Goal: Information Seeking & Learning: Check status

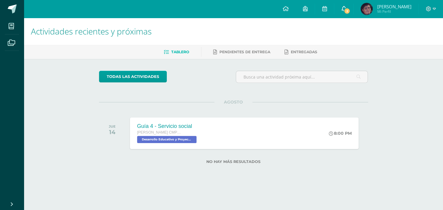
click at [346, 7] on icon at bounding box center [343, 8] width 5 height 5
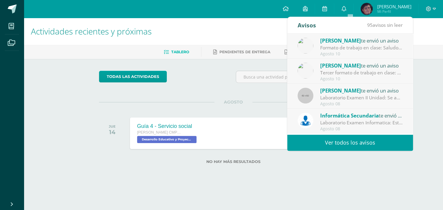
click at [351, 126] on div "Laboratorio Examen Informatica: Estimados alumnos se les adjunta los laboratori…" at bounding box center [361, 122] width 83 height 7
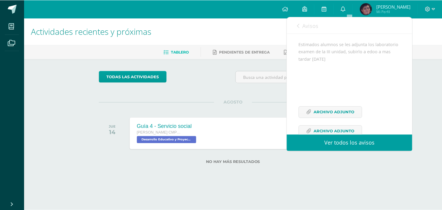
scroll to position [111, 0]
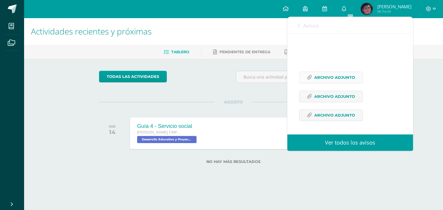
click at [343, 79] on span "Archivo Adjunto" at bounding box center [334, 77] width 41 height 11
click at [329, 95] on span "Archivo Adjunto" at bounding box center [334, 96] width 41 height 11
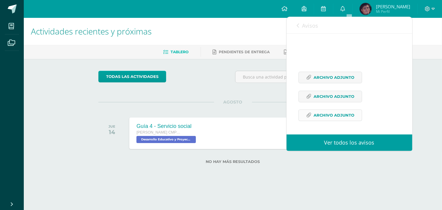
click at [324, 116] on span "Archivo Adjunto" at bounding box center [333, 115] width 41 height 11
click at [344, 75] on span "Archivo Adjunto" at bounding box center [333, 77] width 41 height 11
click at [243, 44] on h1 "Actividades recientes y próximas" at bounding box center [233, 31] width 404 height 27
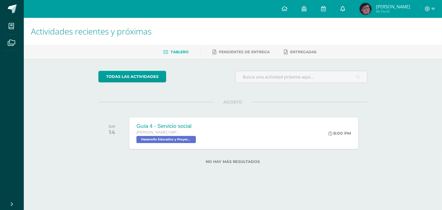
click at [345, 7] on icon at bounding box center [342, 8] width 5 height 5
click at [371, 12] on img at bounding box center [366, 9] width 12 height 12
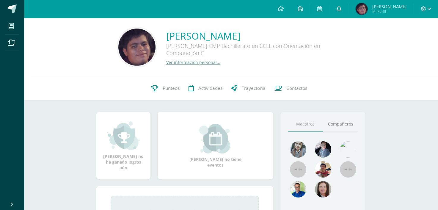
click at [340, 9] on link at bounding box center [338, 9] width 19 height 18
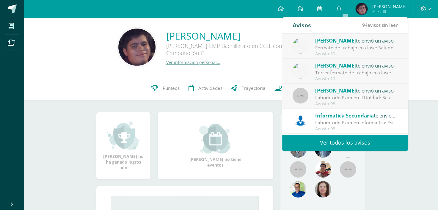
click at [358, 43] on div "Celso Osorio te envió un aviso" at bounding box center [356, 41] width 83 height 8
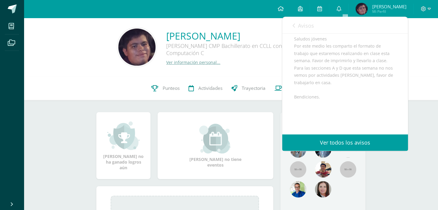
scroll to position [111, 0]
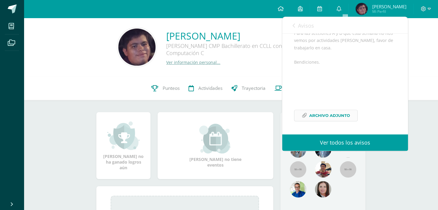
click at [349, 114] on link "Archivo Adjunto" at bounding box center [326, 116] width 64 height 12
